Goal: Task Accomplishment & Management: Complete application form

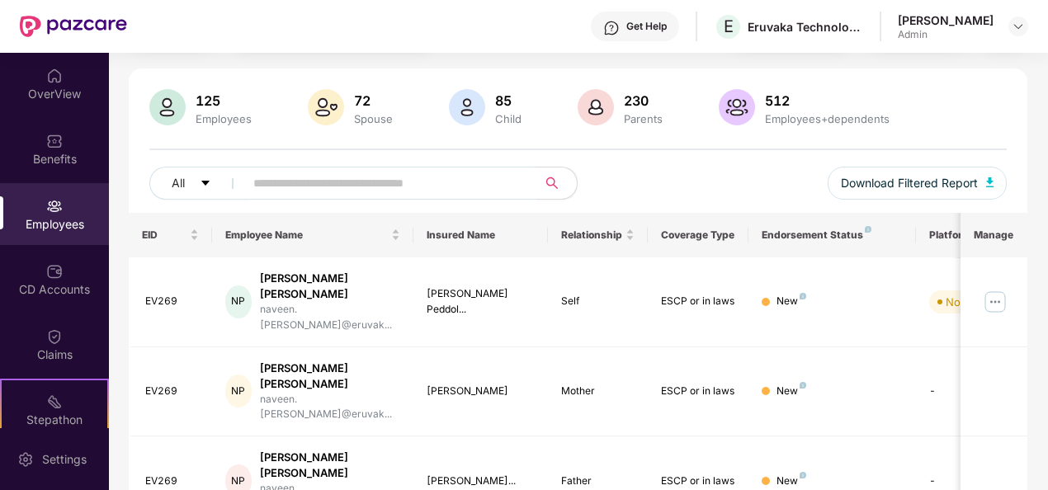
scroll to position [97, 0]
click at [1008, 287] on img at bounding box center [995, 300] width 26 height 26
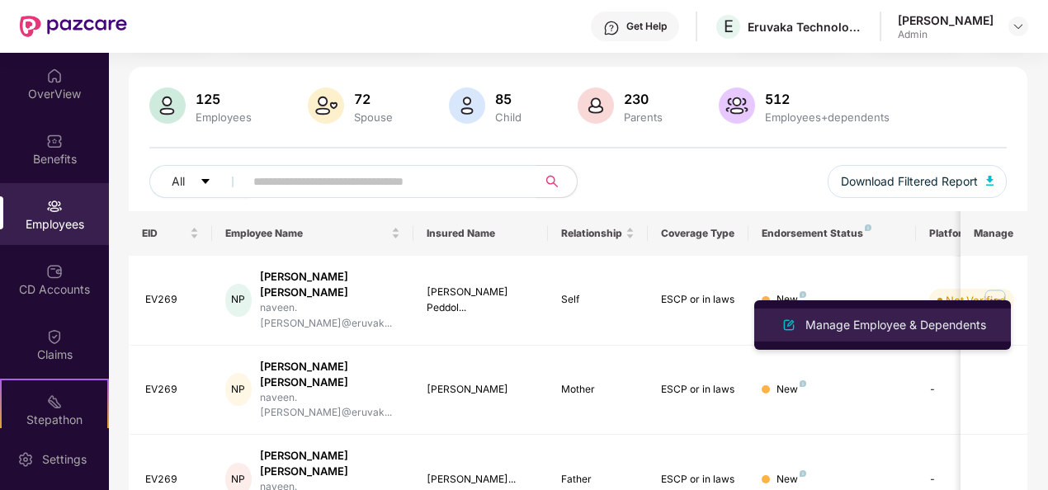
click at [824, 324] on div "Manage Employee & Dependents" at bounding box center [895, 325] width 187 height 18
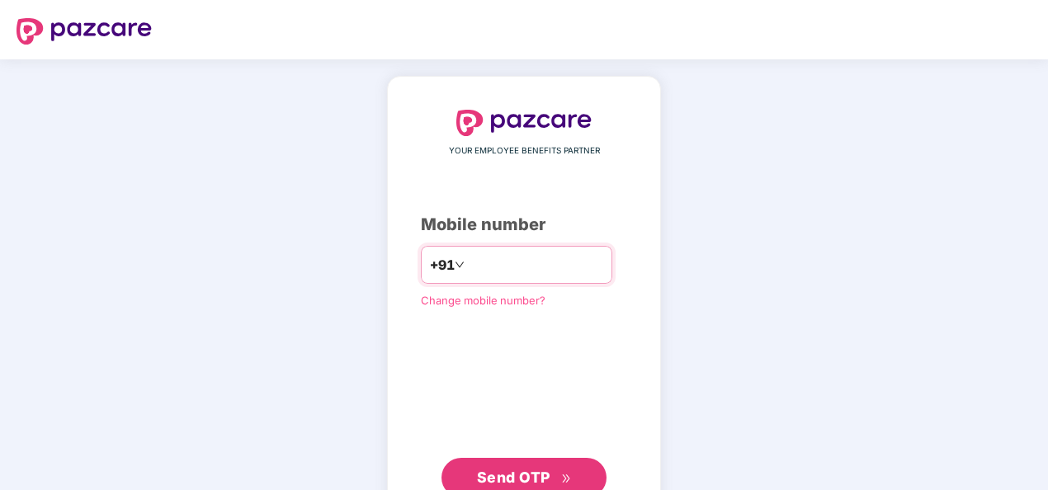
click at [505, 272] on input "number" at bounding box center [535, 265] width 135 height 26
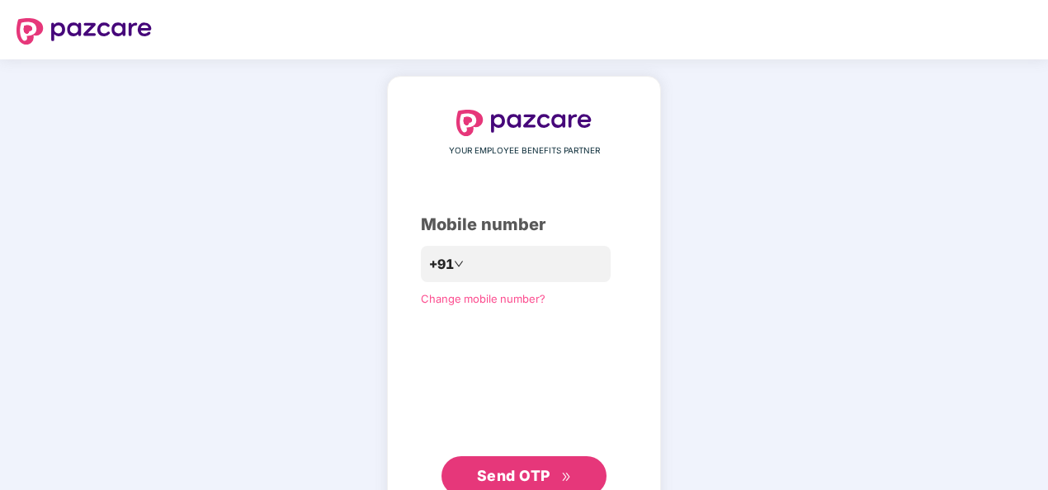
click at [195, 285] on div "YOUR EMPLOYEE BENEFITS PARTNER Mobile number +91 Change mobile number? Send OTP" at bounding box center [524, 302] width 1048 height 487
